Goal: Communication & Community: Answer question/provide support

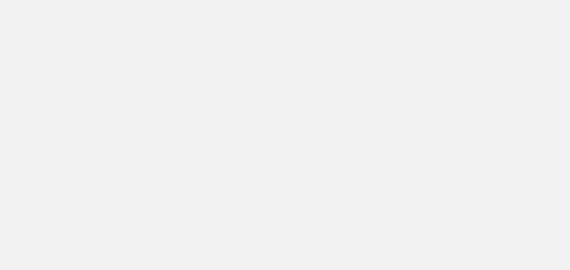
click at [259, 48] on app-root at bounding box center [285, 135] width 570 height 270
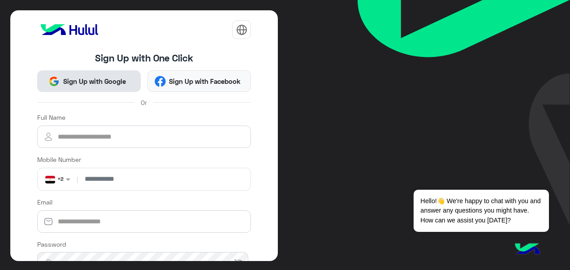
click at [111, 78] on span "Sign Up with Google" at bounding box center [94, 81] width 69 height 10
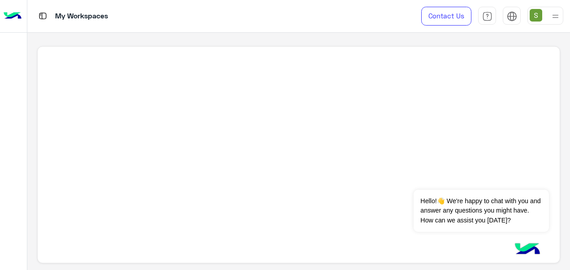
scroll to position [3, 0]
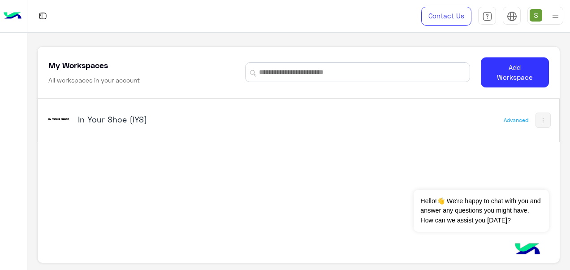
click at [129, 114] on h5 "In Your Shoe (IYS)" at bounding box center [168, 119] width 181 height 11
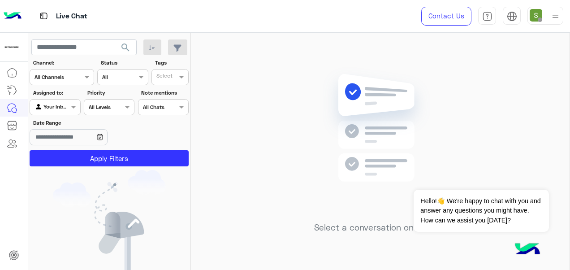
click at [556, 14] on img at bounding box center [555, 16] width 11 height 11
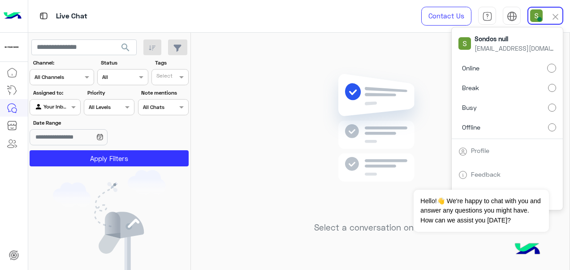
click at [248, 192] on div "Select a conversation on the left" at bounding box center [380, 153] width 379 height 241
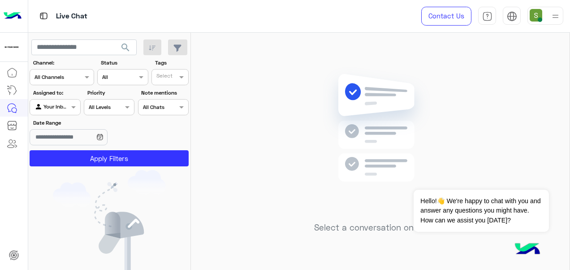
click at [237, 84] on div "Select a conversation on the left" at bounding box center [380, 153] width 379 height 241
click at [557, 13] on img at bounding box center [555, 16] width 11 height 11
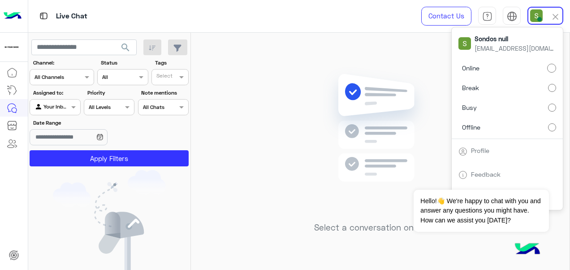
click at [522, 109] on label "Busy" at bounding box center [507, 107] width 98 height 16
click at [532, 88] on label "Break" at bounding box center [507, 88] width 98 height 16
click at [394, 42] on div "Select a conversation on the left" at bounding box center [380, 153] width 379 height 241
